Goal: Check status: Check status

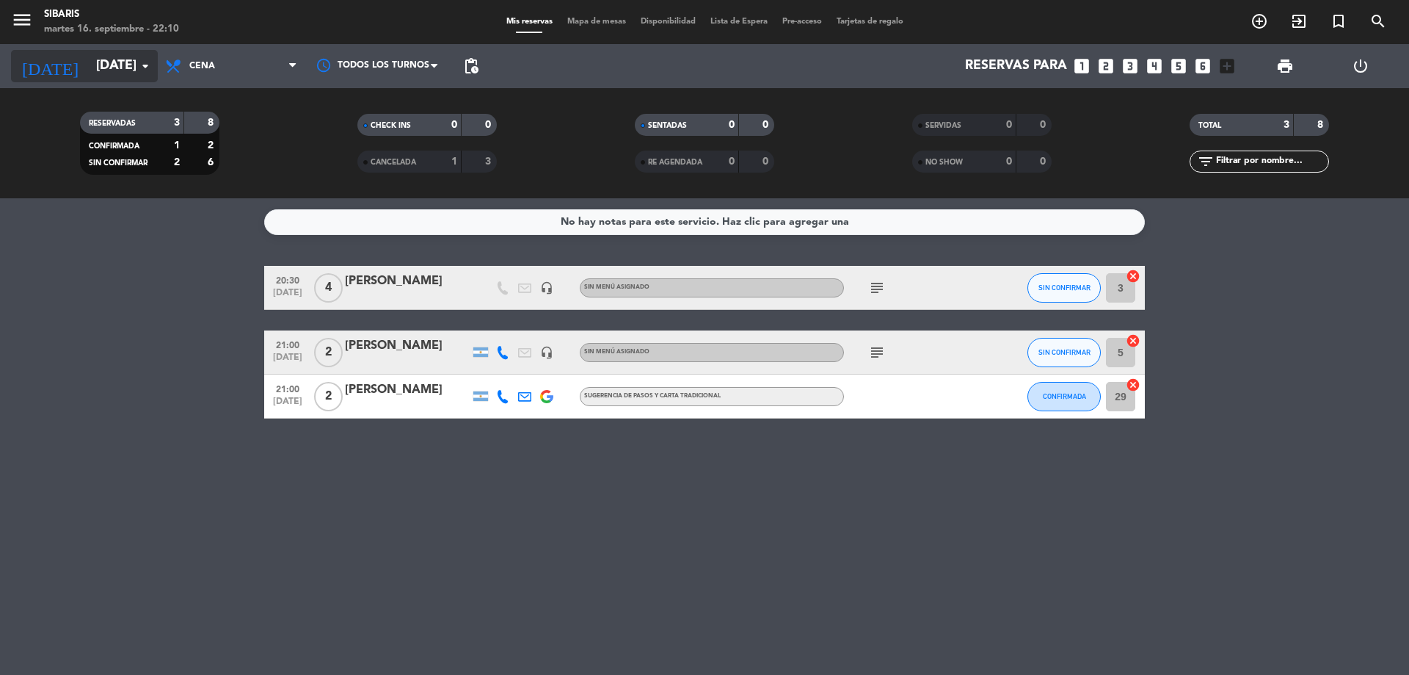
click at [121, 76] on input "[DATE]" at bounding box center [174, 65] width 170 height 29
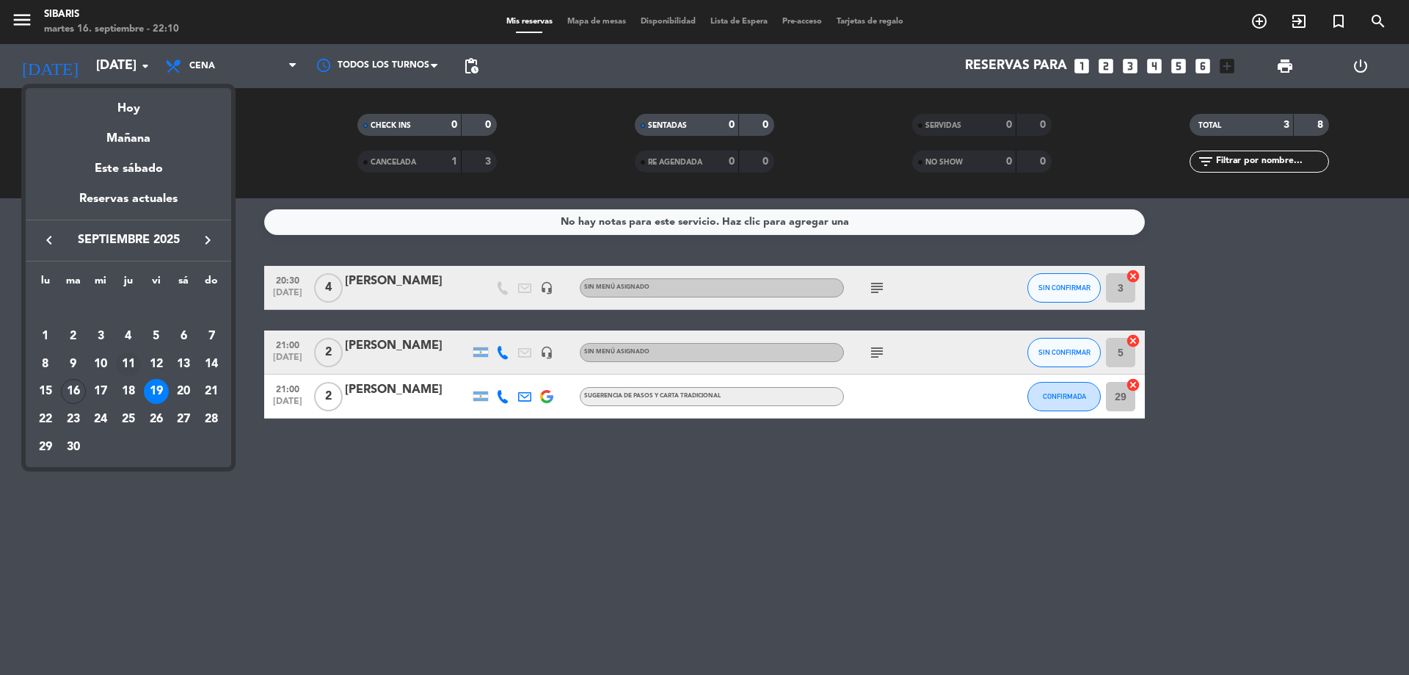
click at [133, 366] on div "11" at bounding box center [128, 364] width 25 height 25
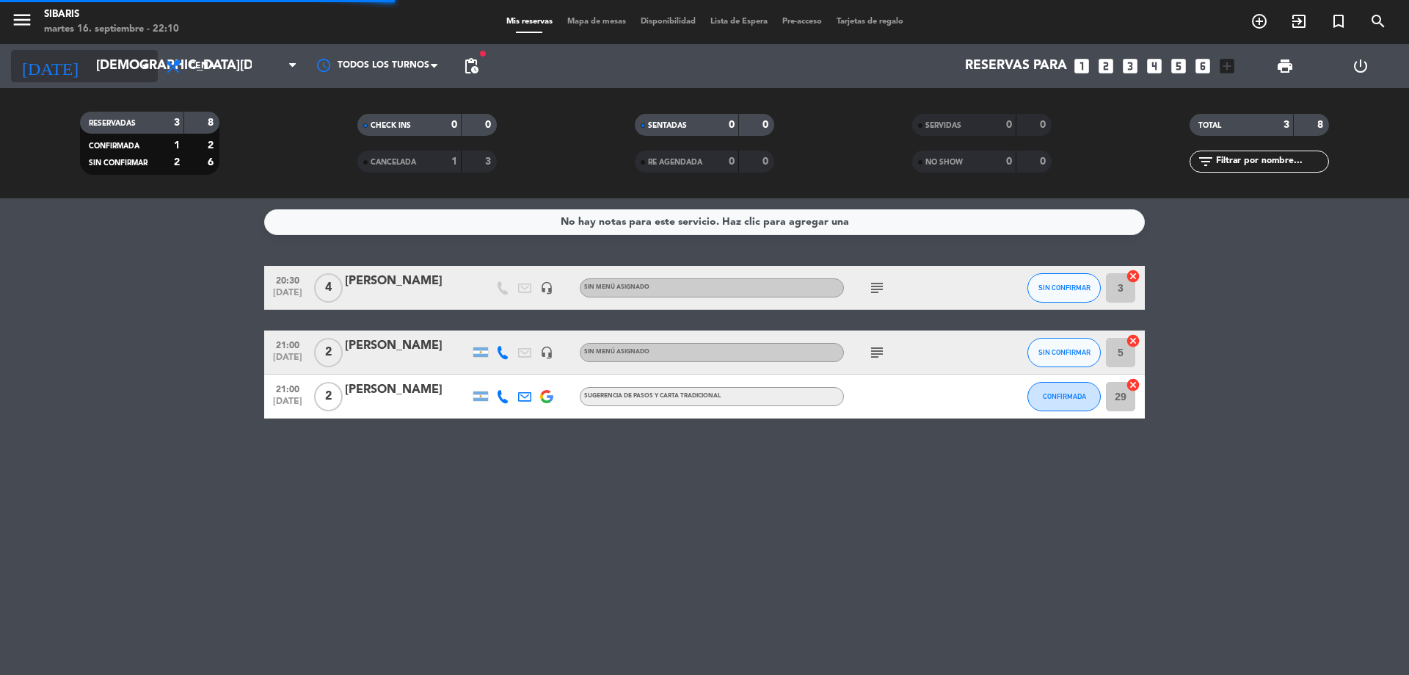
click at [117, 69] on input "[DEMOGRAPHIC_DATA][DATE]" at bounding box center [174, 65] width 170 height 29
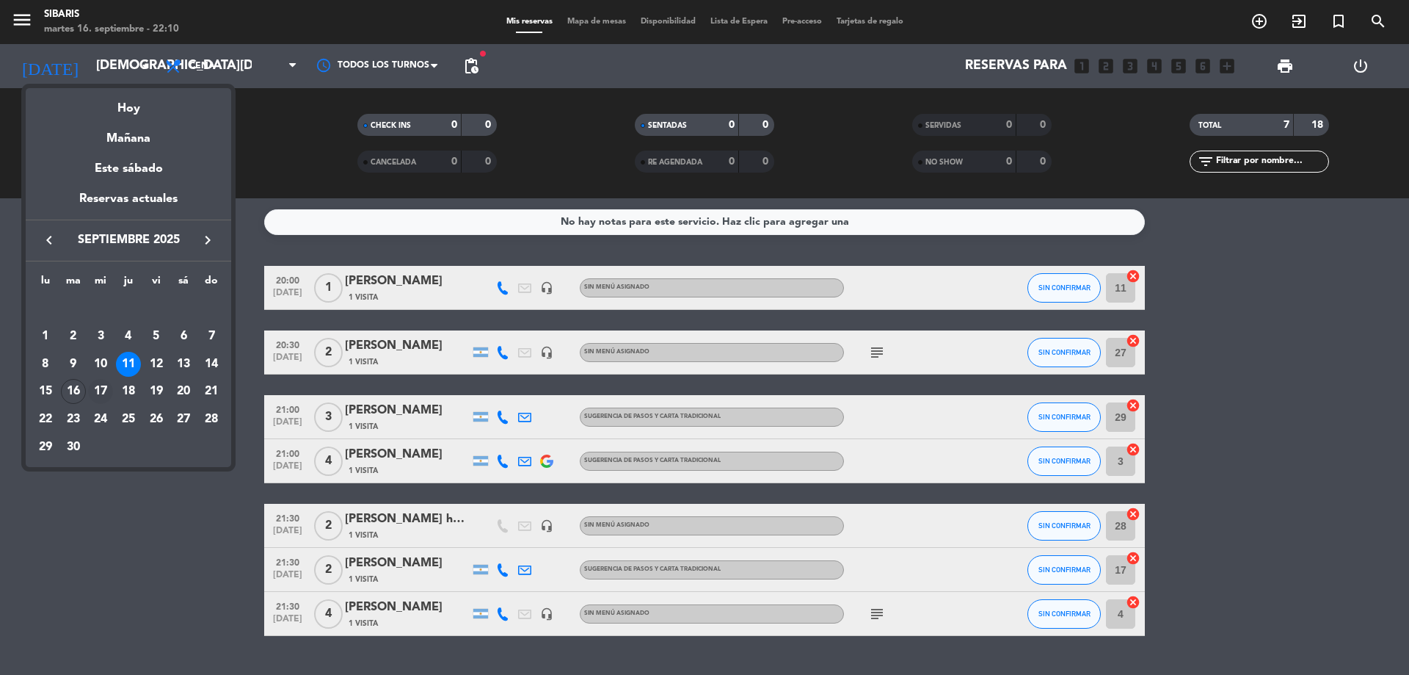
click at [101, 390] on div "17" at bounding box center [100, 391] width 25 height 25
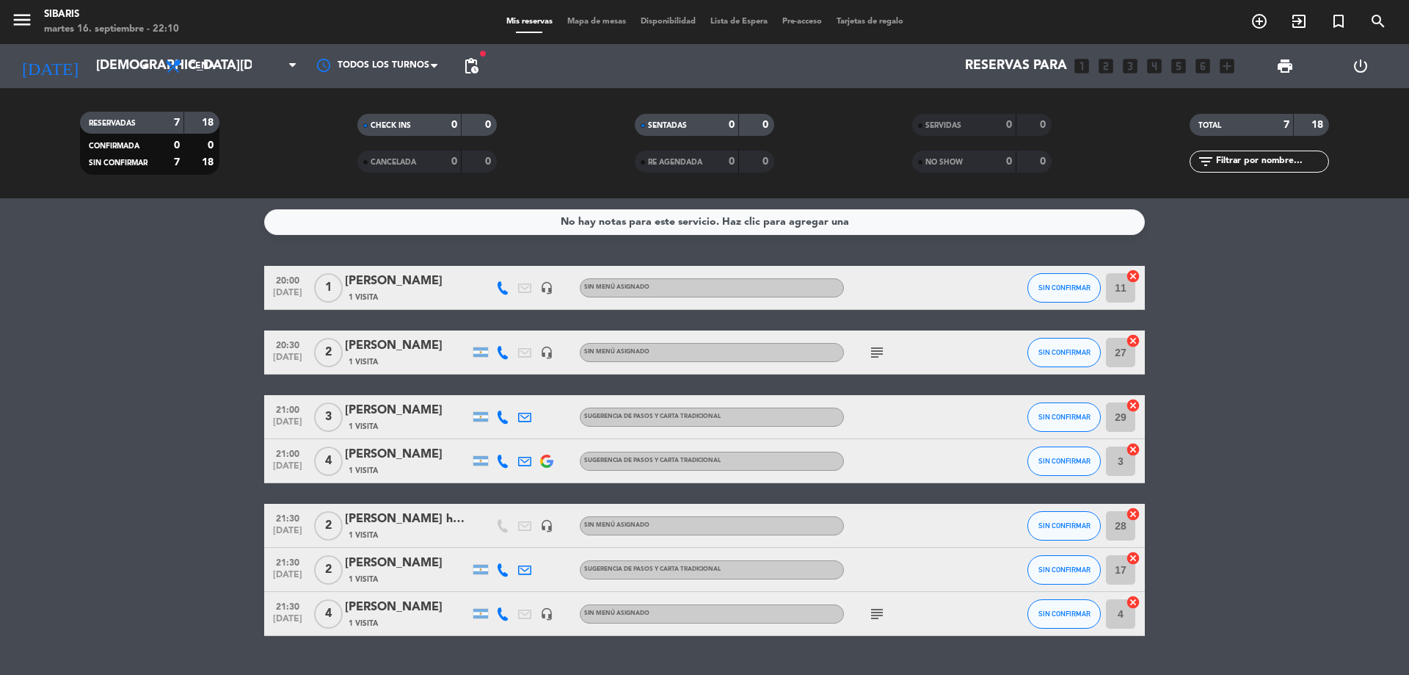
type input "[DATE]"
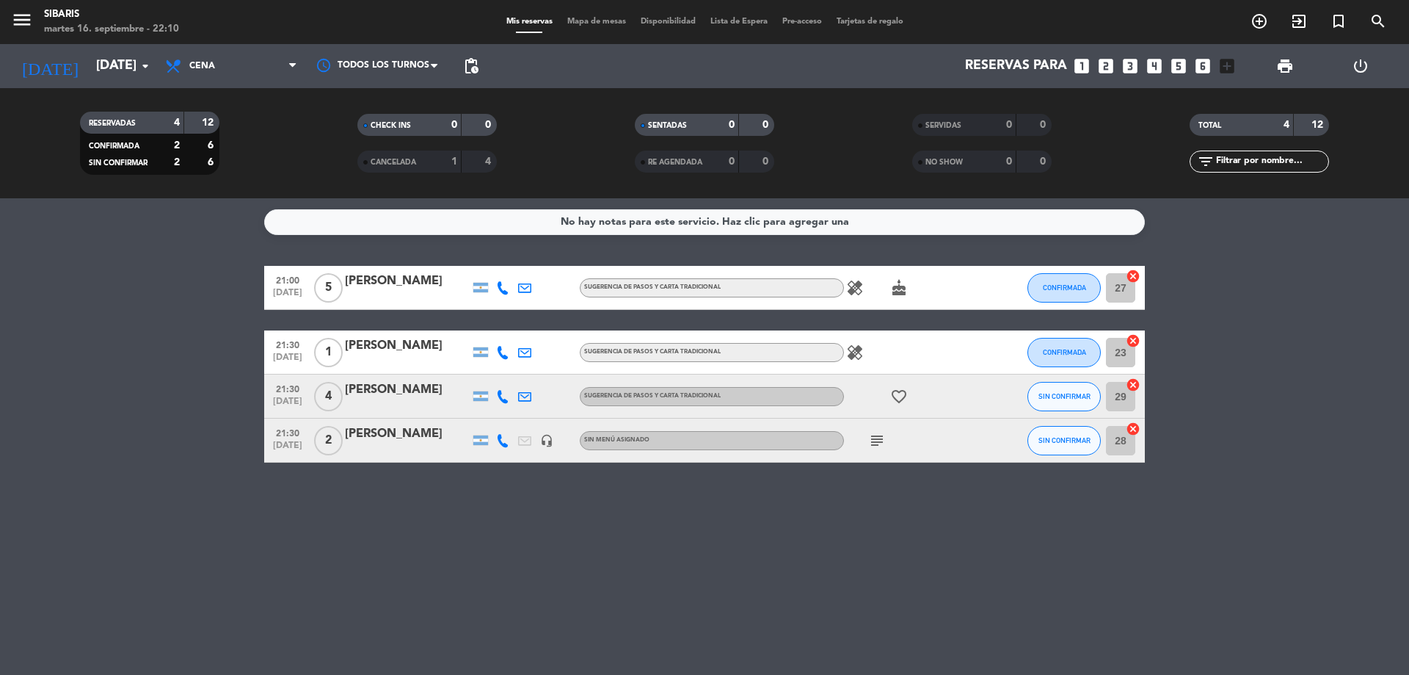
click at [851, 286] on icon "healing" at bounding box center [855, 288] width 18 height 18
click at [894, 291] on icon "cake" at bounding box center [899, 288] width 18 height 18
click at [858, 349] on icon "healing" at bounding box center [855, 352] width 18 height 18
drag, startPoint x: 901, startPoint y: 401, endPoint x: 896, endPoint y: 408, distance: 9.0
click at [898, 401] on icon "favorite_border" at bounding box center [899, 397] width 18 height 18
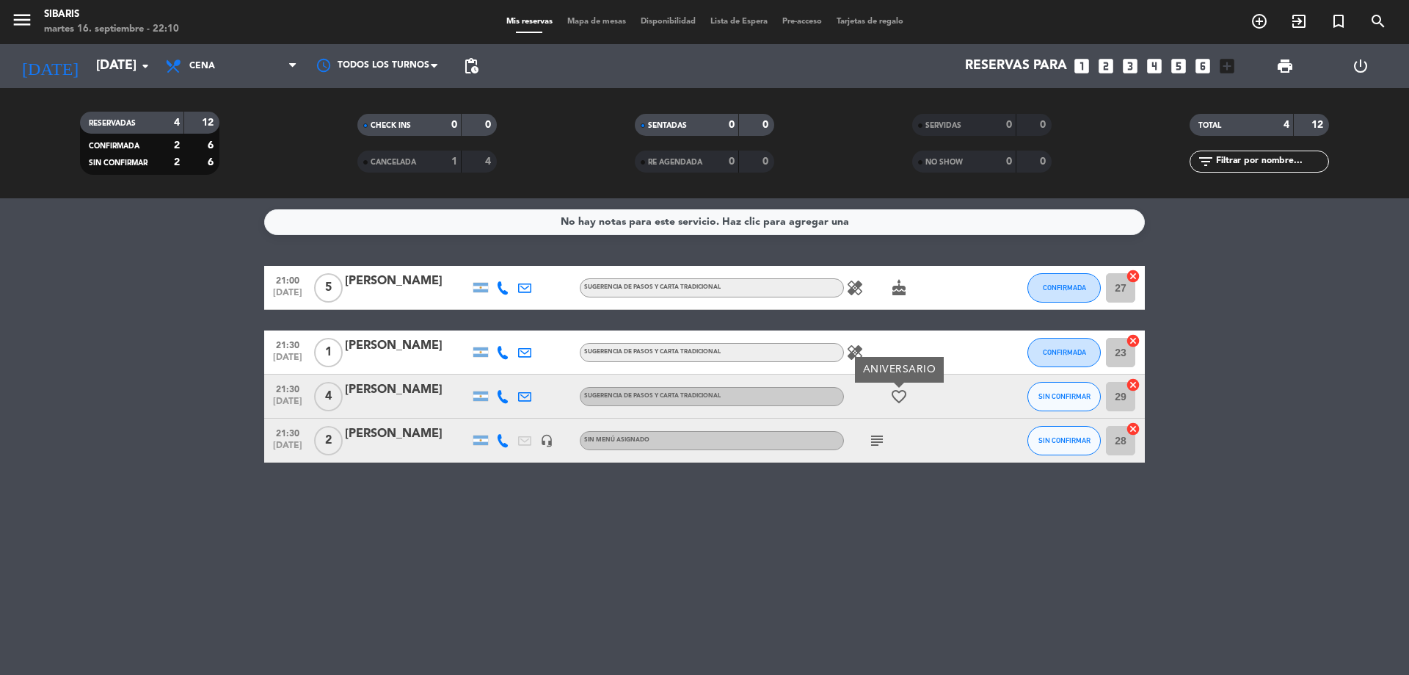
click at [862, 441] on div "subject" at bounding box center [910, 439] width 132 height 43
click at [871, 448] on div "subject" at bounding box center [910, 439] width 132 height 43
click at [871, 448] on icon "subject" at bounding box center [877, 441] width 18 height 18
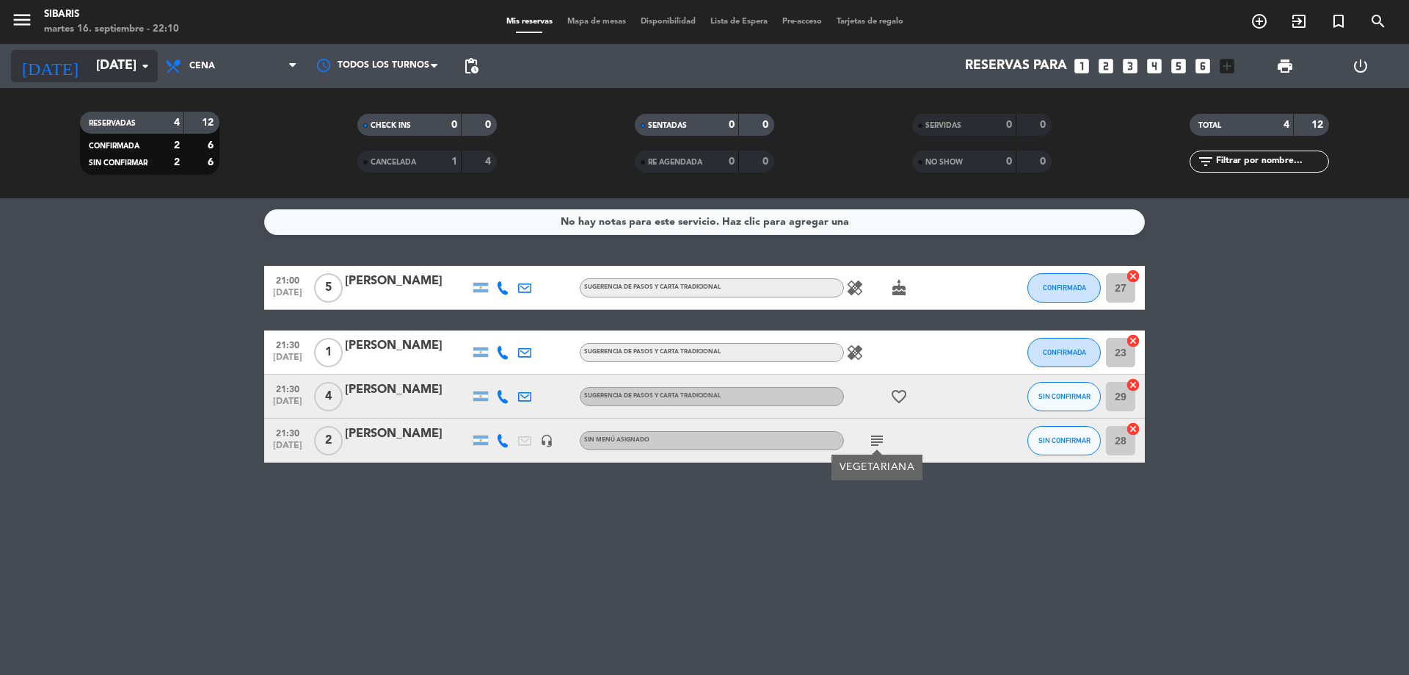
click at [144, 78] on input "[DATE]" at bounding box center [174, 65] width 170 height 29
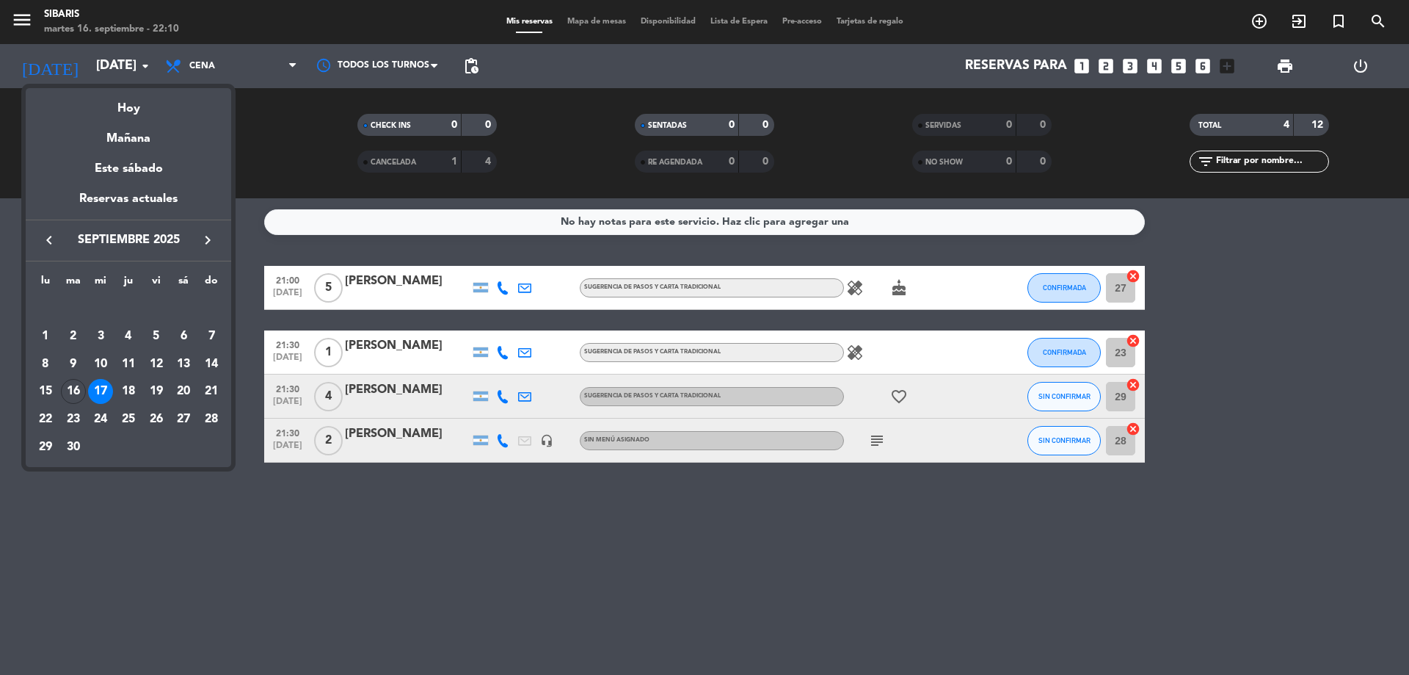
click at [197, 73] on div at bounding box center [704, 337] width 1409 height 675
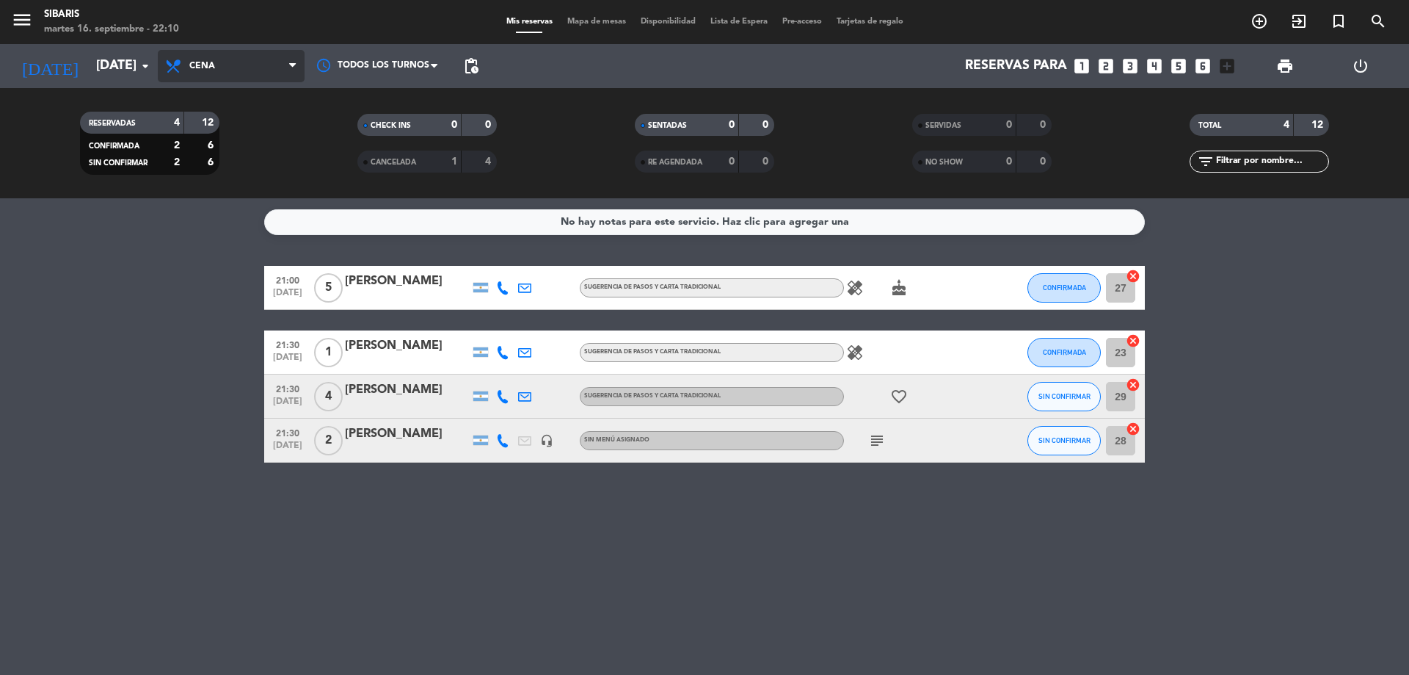
click at [207, 59] on span "Cena" at bounding box center [231, 66] width 147 height 32
click at [214, 126] on div "menu sibaris [DATE] 16. septiembre - 22:10 Mis reservas Mapa de mesas Disponibi…" at bounding box center [704, 99] width 1409 height 198
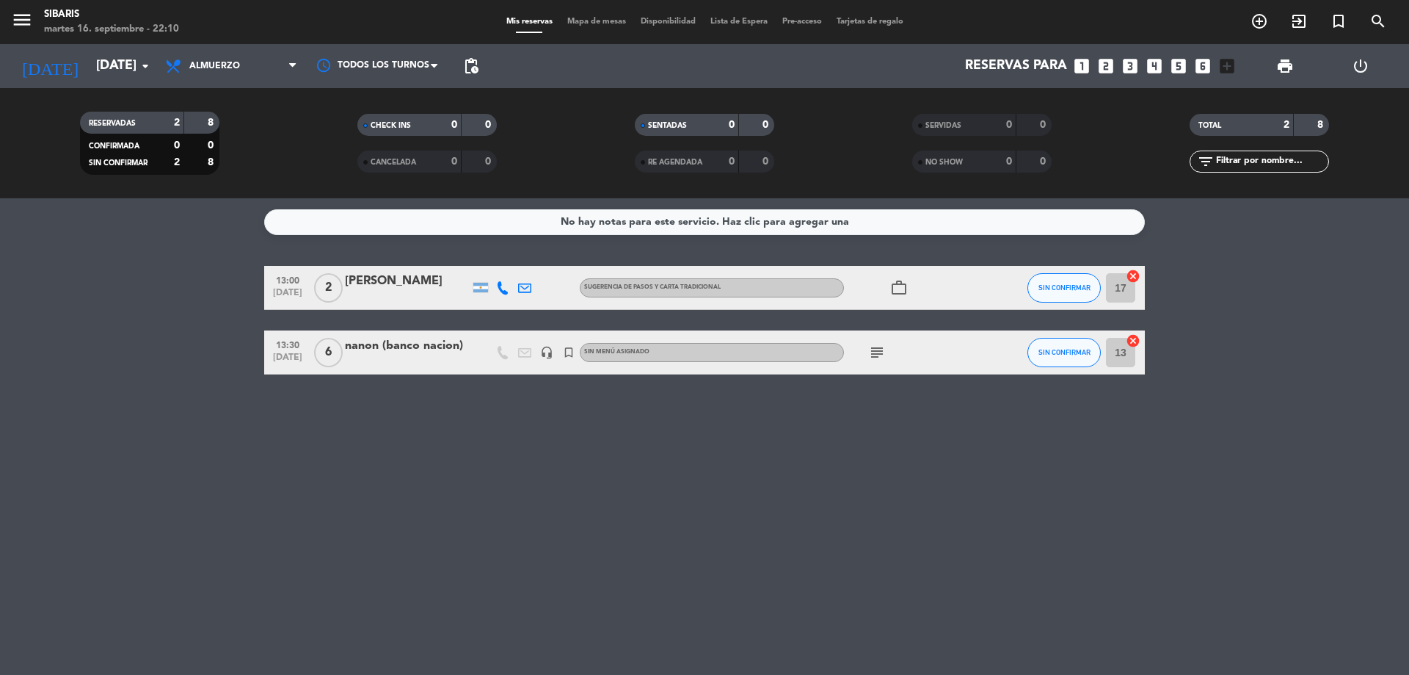
drag, startPoint x: 877, startPoint y: 341, endPoint x: 889, endPoint y: 350, distance: 15.1
click at [887, 347] on div "subject" at bounding box center [910, 351] width 132 height 43
click at [889, 350] on div "subject" at bounding box center [910, 351] width 132 height 43
click at [881, 350] on span "subject" at bounding box center [877, 352] width 22 height 18
click at [880, 350] on icon "subject" at bounding box center [877, 352] width 18 height 18
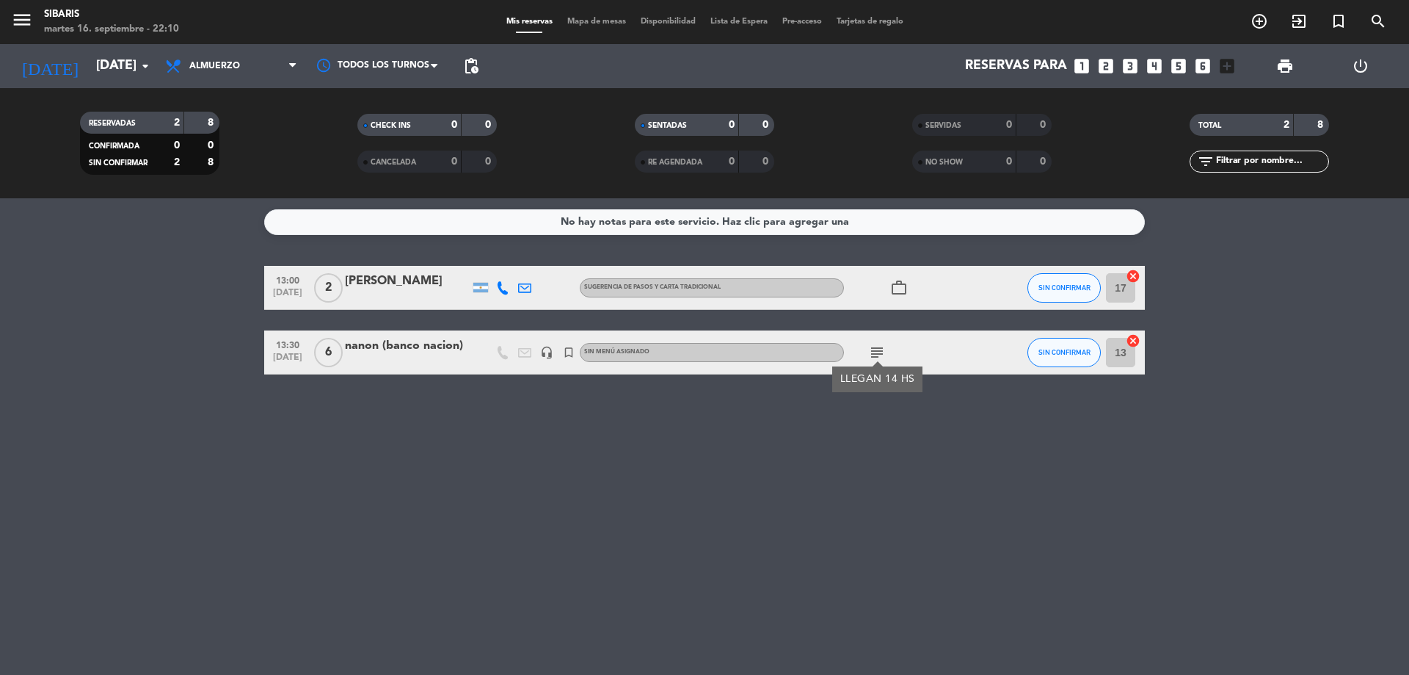
click at [901, 288] on icon "work_outline" at bounding box center [899, 288] width 18 height 18
